Goal: Task Accomplishment & Management: Use online tool/utility

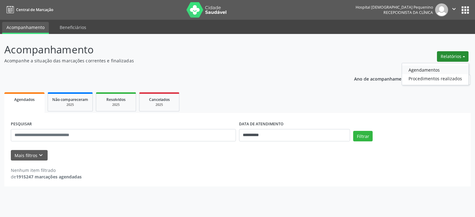
click at [435, 69] on link "Agendamentos" at bounding box center [435, 70] width 67 height 9
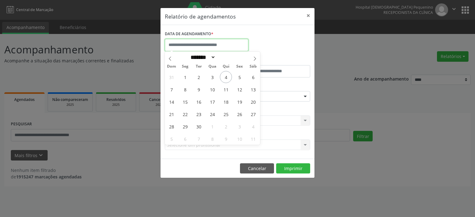
click at [191, 45] on input "text" at bounding box center [207, 45] width 84 height 12
click at [225, 77] on span "4" at bounding box center [226, 77] width 12 height 12
type input "**********"
click at [225, 77] on span "4" at bounding box center [226, 77] width 12 height 12
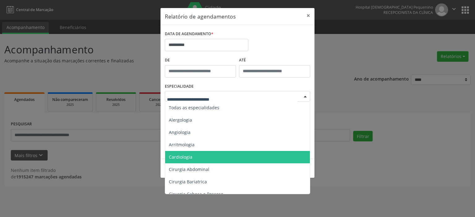
click at [178, 156] on span "Cardiologia" at bounding box center [181, 157] width 24 height 6
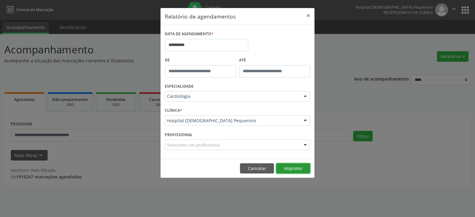
click at [295, 168] on button "Imprimir" at bounding box center [293, 169] width 34 height 11
click at [188, 100] on div "Cardiologia" at bounding box center [237, 96] width 145 height 11
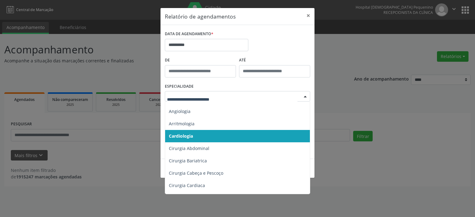
scroll to position [31, 0]
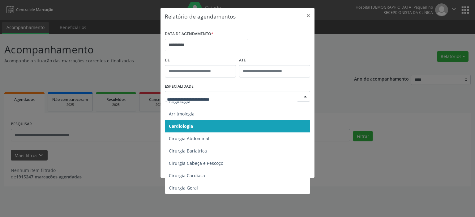
click at [184, 125] on span "Cardiologia" at bounding box center [181, 126] width 24 height 6
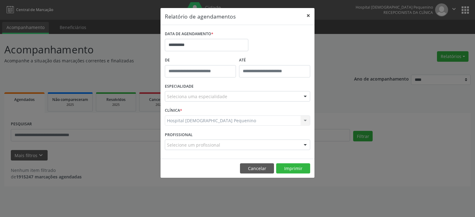
click at [308, 12] on button "×" at bounding box center [308, 15] width 12 height 15
